Goal: Use online tool/utility: Utilize a website feature to perform a specific function

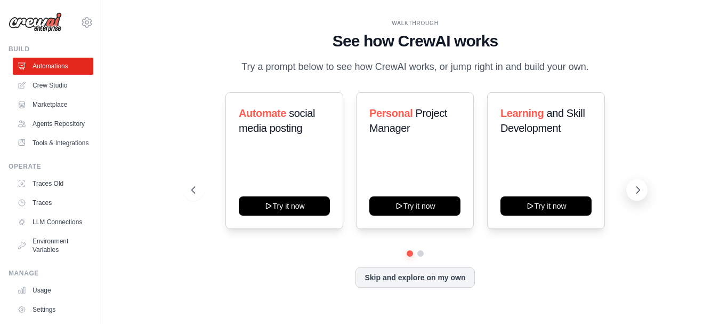
click at [631, 189] on button at bounding box center [637, 189] width 21 height 21
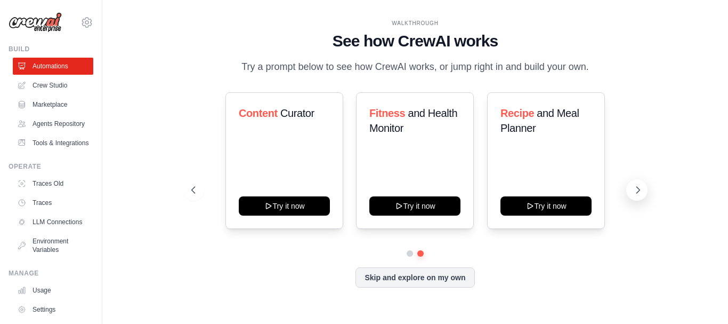
click at [637, 189] on icon at bounding box center [638, 190] width 11 height 11
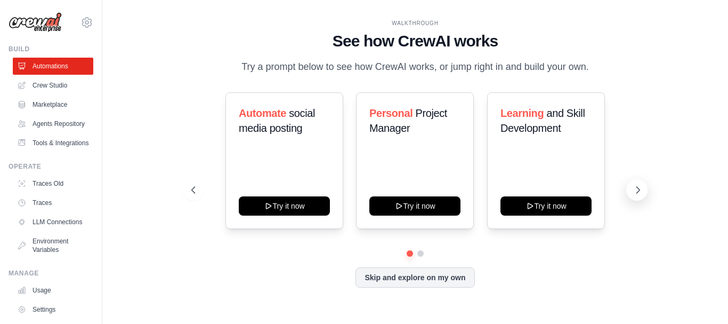
click at [637, 189] on icon at bounding box center [638, 190] width 11 height 11
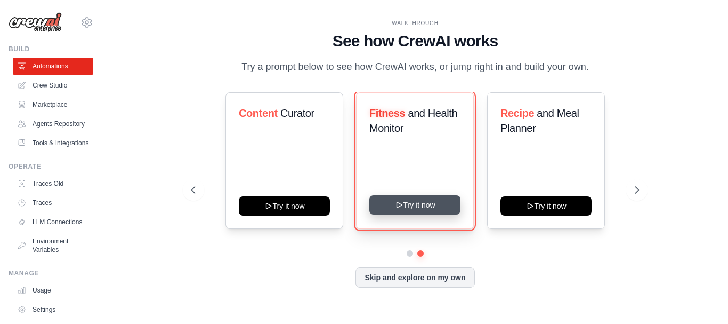
click at [417, 203] on button "Try it now" at bounding box center [415, 204] width 91 height 19
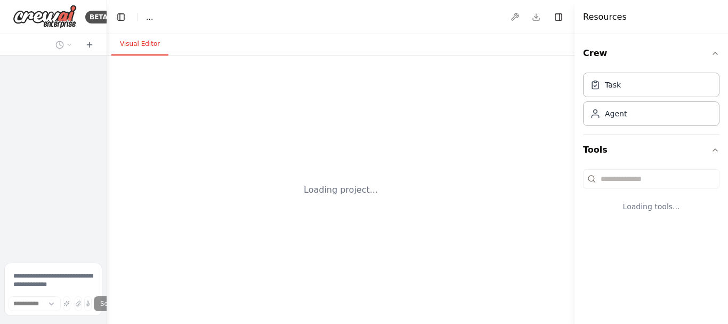
select select "****"
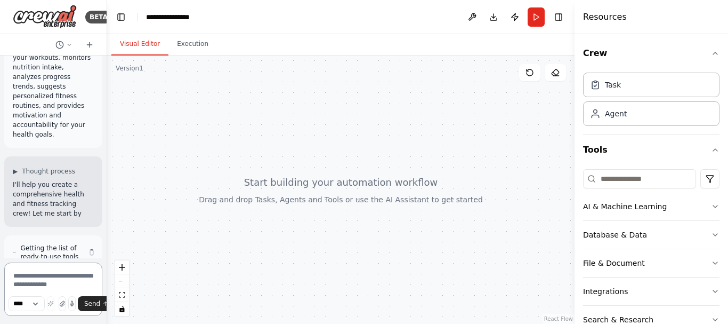
scroll to position [49, 0]
